Goal: Navigation & Orientation: Find specific page/section

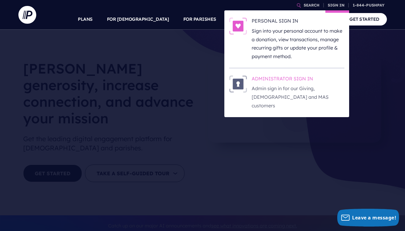
click at [296, 84] on p "Admin sign in for our Giving, [DEMOGRAPHIC_DATA] and MAS customers" at bounding box center [298, 97] width 93 height 26
click at [284, 97] on p "Admin sign in for our Giving, [DEMOGRAPHIC_DATA] and MAS customers" at bounding box center [298, 97] width 93 height 26
click at [289, 90] on p "Admin sign in for our Giving, [DEMOGRAPHIC_DATA] and MAS customers" at bounding box center [298, 97] width 93 height 26
click at [296, 81] on h6 "ADMINISTRATOR SIGN IN" at bounding box center [298, 79] width 93 height 9
